Goal: Task Accomplishment & Management: Complete application form

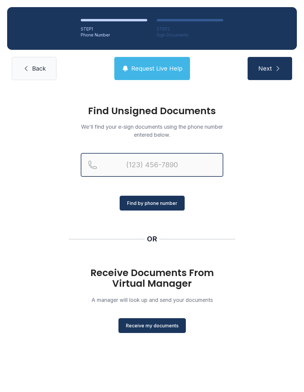
click at [189, 164] on input "Reservation phone number" at bounding box center [152, 165] width 142 height 24
type input "("
click at [248, 216] on div "Find Unsigned Documents We'll find your e-sign documents using the phone number…" at bounding box center [152, 222] width 304 height 270
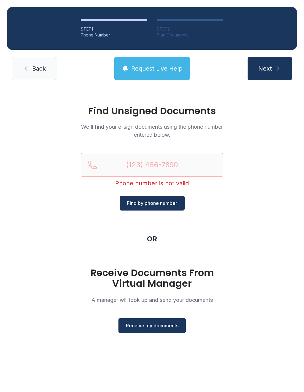
click at [167, 324] on span "Receive my documents" at bounding box center [152, 325] width 53 height 7
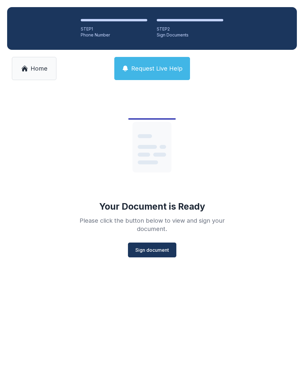
click at [156, 252] on span "Sign document" at bounding box center [152, 250] width 34 height 7
click at [44, 72] on span "Home" at bounding box center [39, 68] width 17 height 8
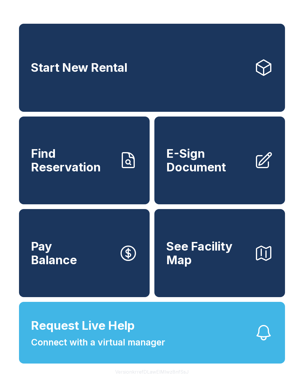
click at [213, 172] on span "E-Sign Document" at bounding box center [207, 160] width 83 height 27
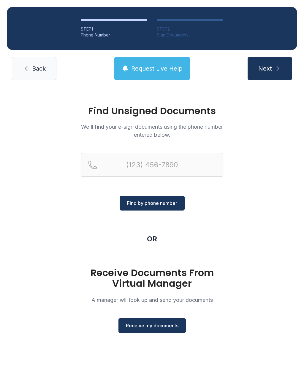
click at [155, 327] on span "Receive my documents" at bounding box center [152, 325] width 53 height 7
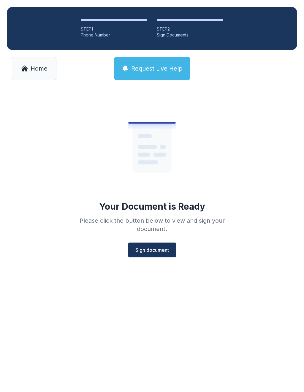
click at [157, 257] on button "Sign document" at bounding box center [152, 250] width 48 height 15
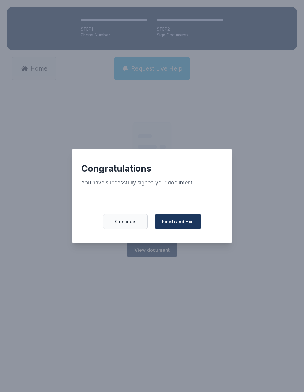
click at [181, 222] on span "Finish and Exit" at bounding box center [178, 221] width 32 height 7
